Goal: Task Accomplishment & Management: Complete application form

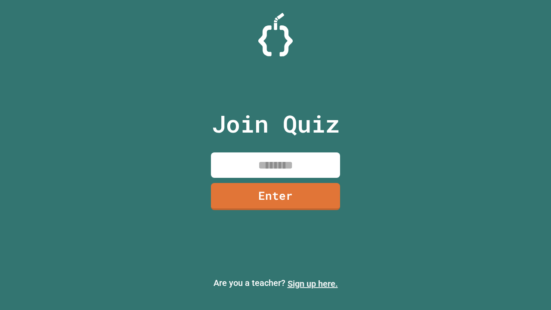
click at [312, 284] on link "Sign up here." at bounding box center [313, 283] width 50 height 10
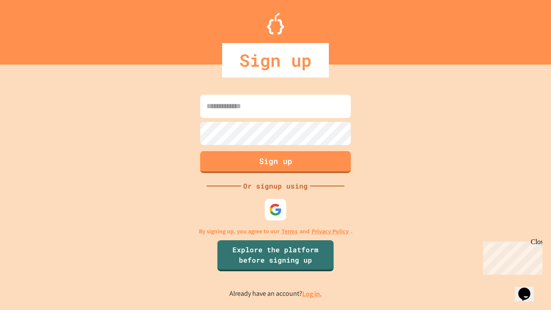
click at [312, 294] on link "Log in." at bounding box center [312, 293] width 20 height 9
